Goal: Use online tool/utility: Utilize a website feature to perform a specific function

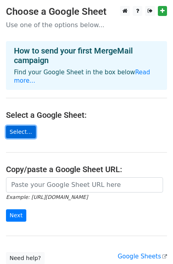
click at [17, 130] on link "Select..." at bounding box center [21, 132] width 30 height 12
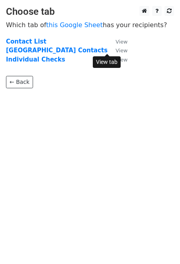
click at [116, 50] on small "View" at bounding box center [122, 50] width 12 height 6
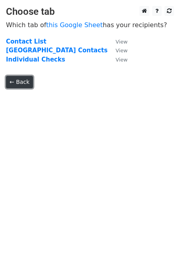
click at [23, 87] on link "← Back" at bounding box center [19, 82] width 27 height 12
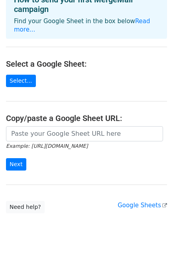
scroll to position [62, 0]
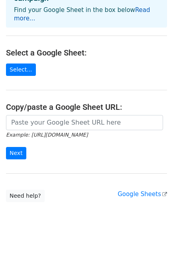
click at [131, 10] on link "Read more..." at bounding box center [82, 14] width 136 height 16
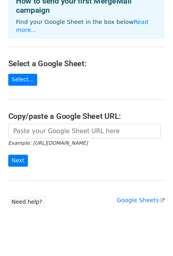
scroll to position [0, 0]
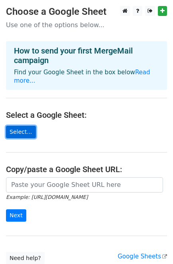
click at [20, 127] on link "Select..." at bounding box center [21, 132] width 30 height 12
